Goal: Task Accomplishment & Management: Use online tool/utility

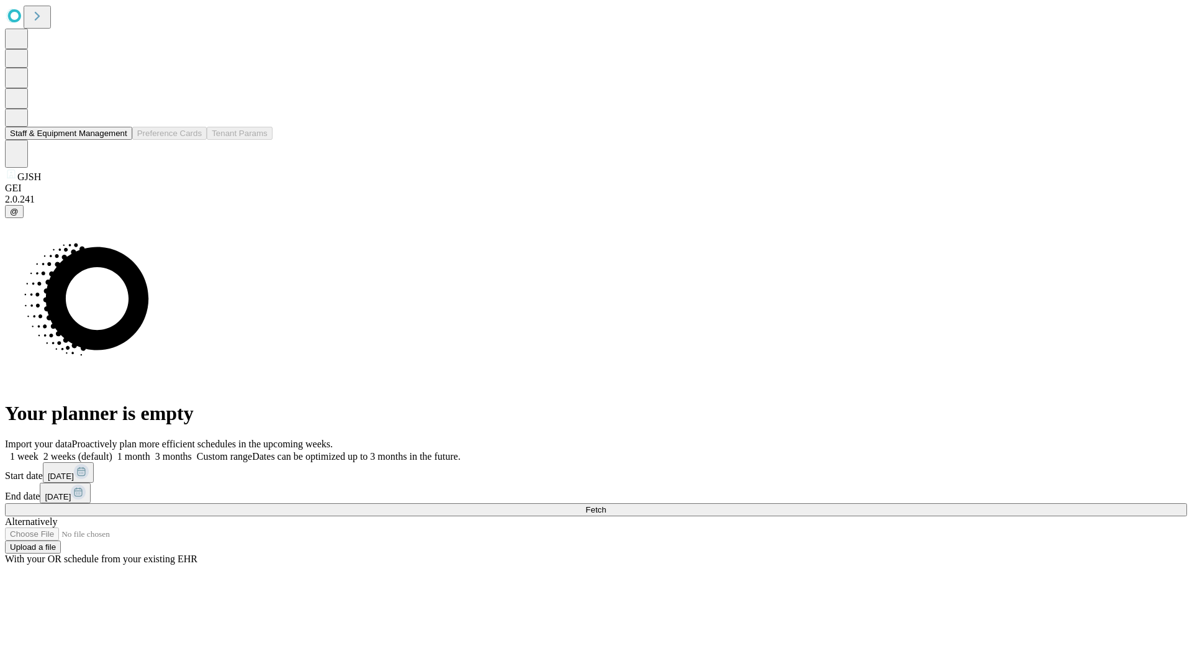
click at [119, 140] on button "Staff & Equipment Management" at bounding box center [68, 133] width 127 height 13
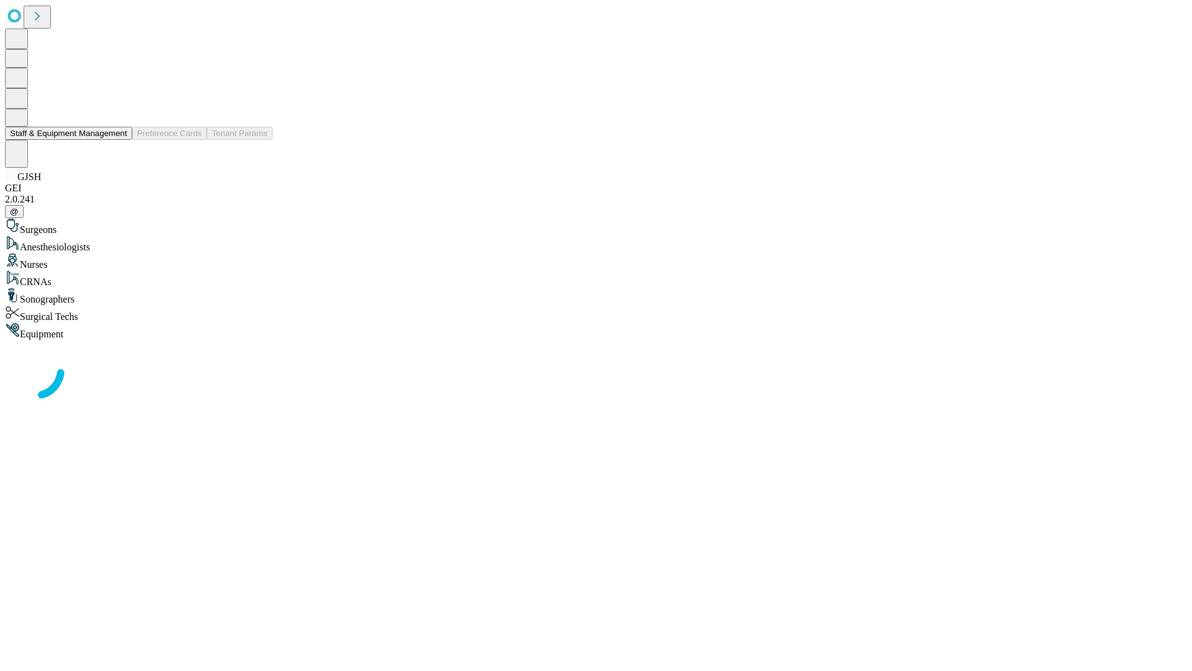
click at [119, 140] on button "Staff & Equipment Management" at bounding box center [68, 133] width 127 height 13
